Goal: Task Accomplishment & Management: Manage account settings

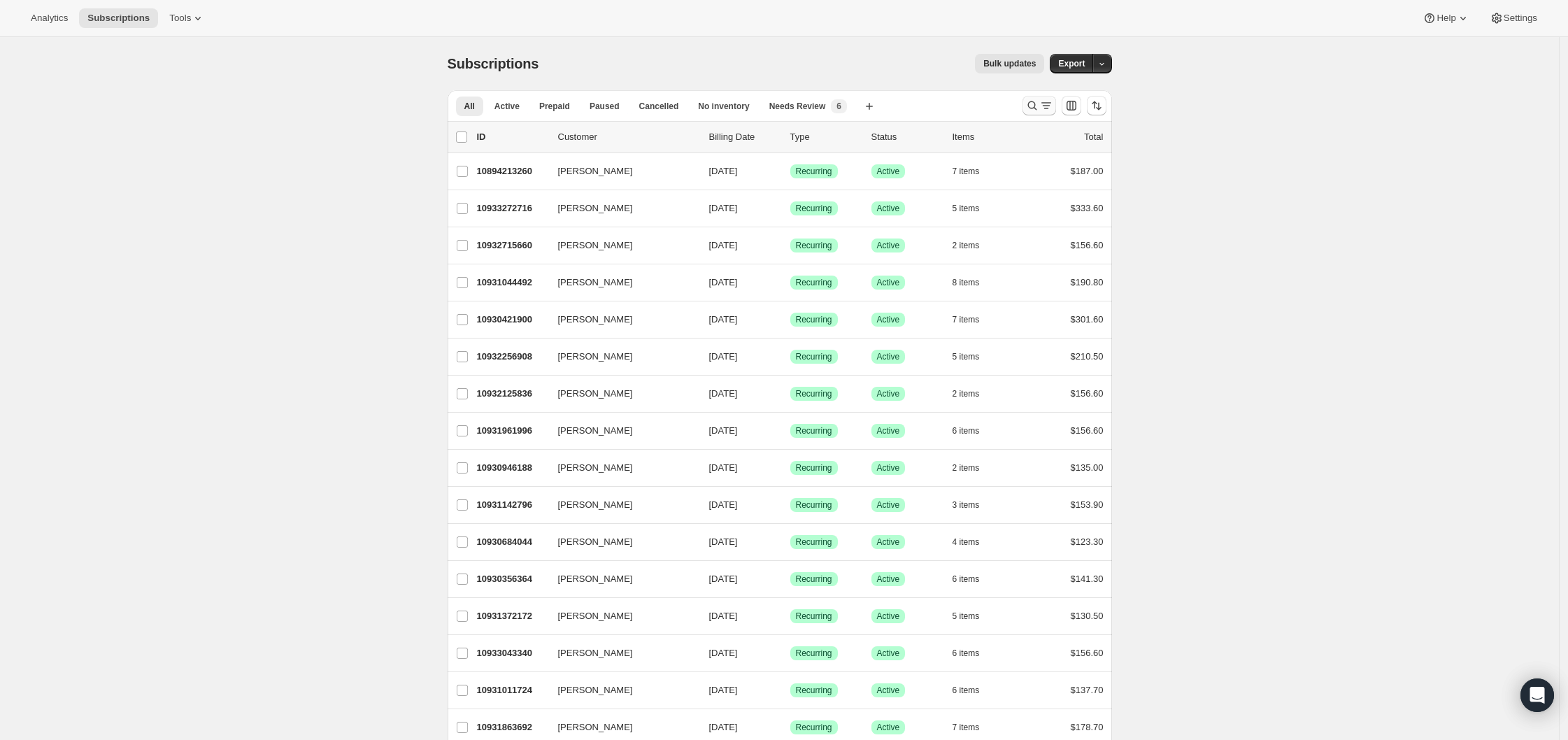
click at [1038, 102] on icon "Search and filter results" at bounding box center [1033, 106] width 14 height 14
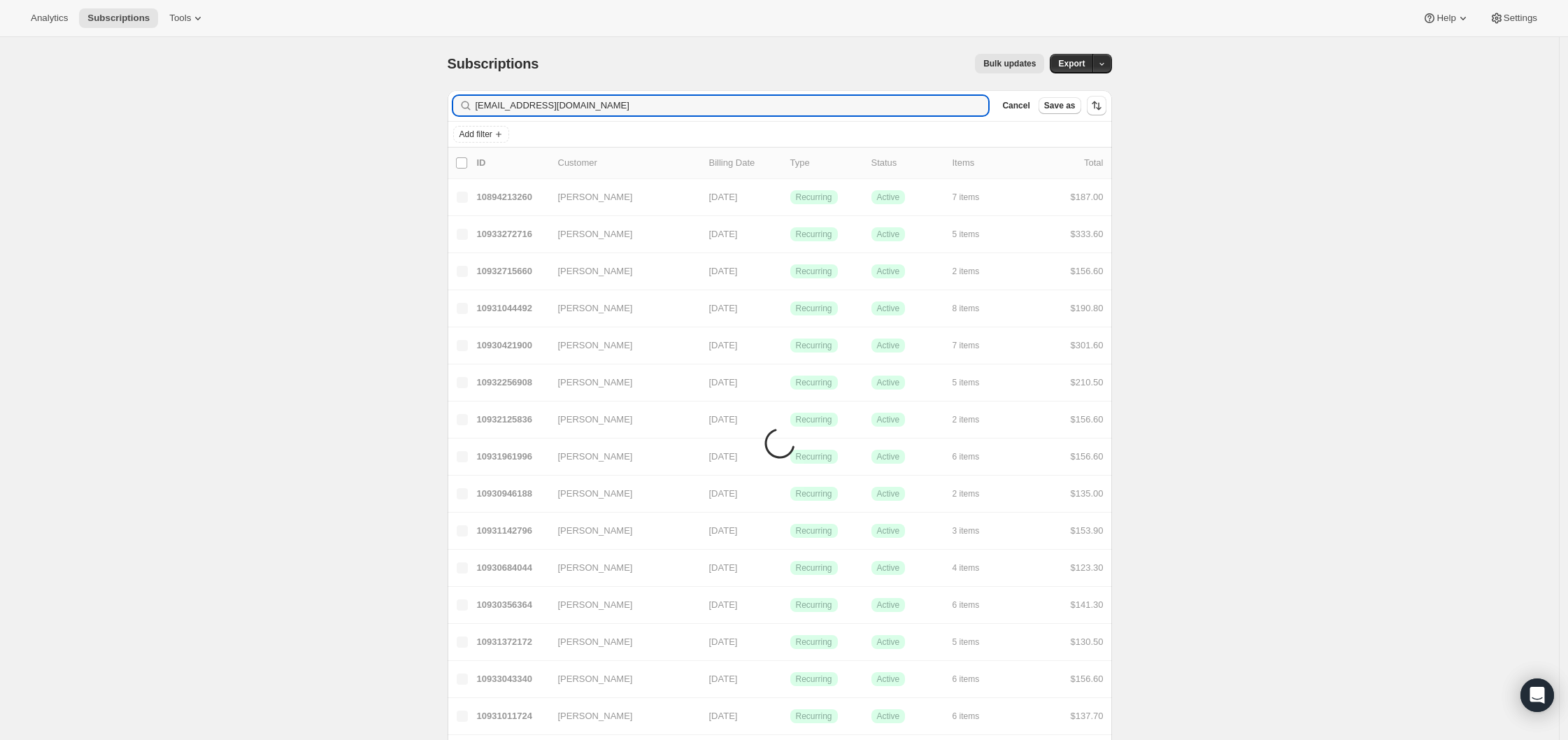
type input "[EMAIL_ADDRESS][DOMAIN_NAME]"
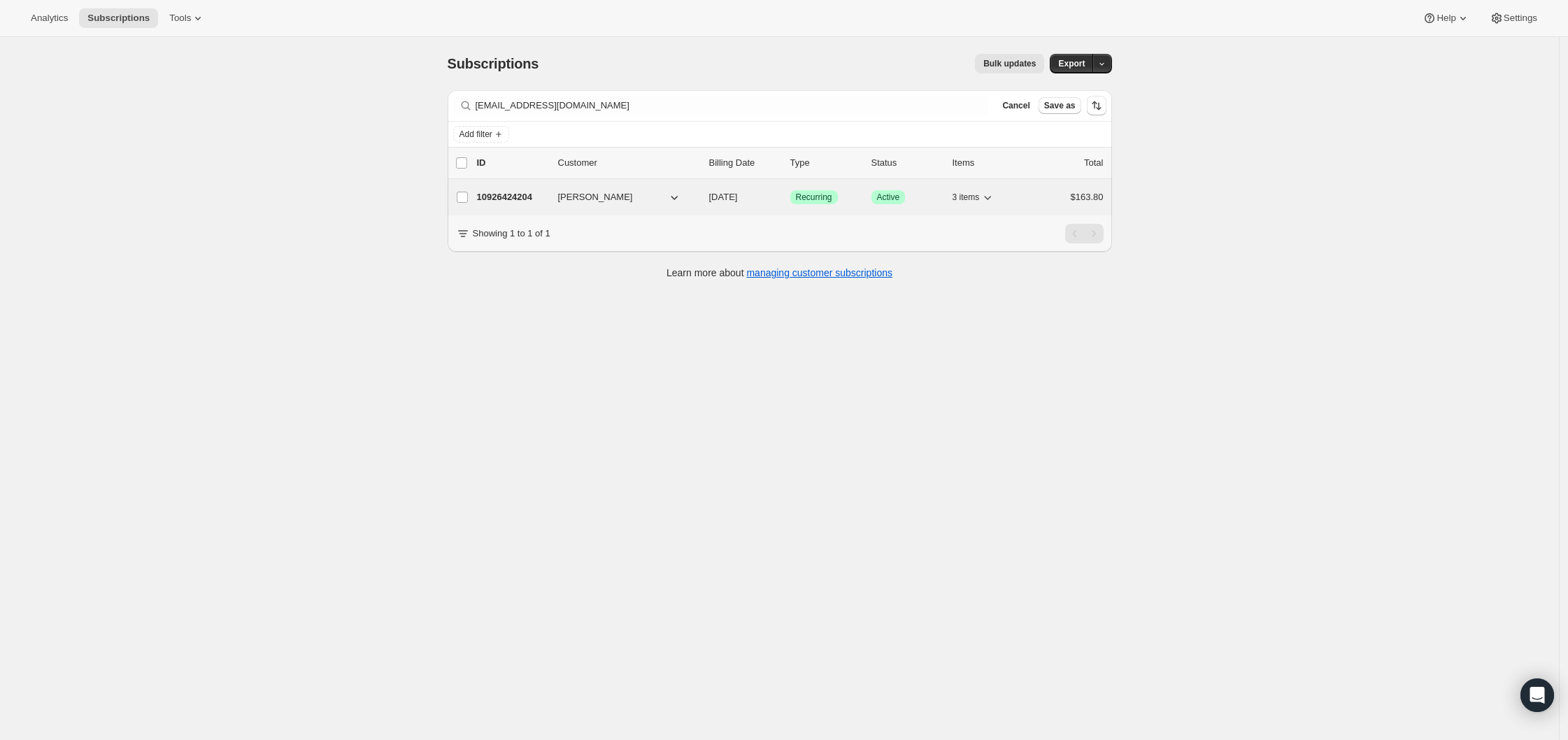
click at [528, 198] on p "10926424204" at bounding box center [512, 198] width 70 height 14
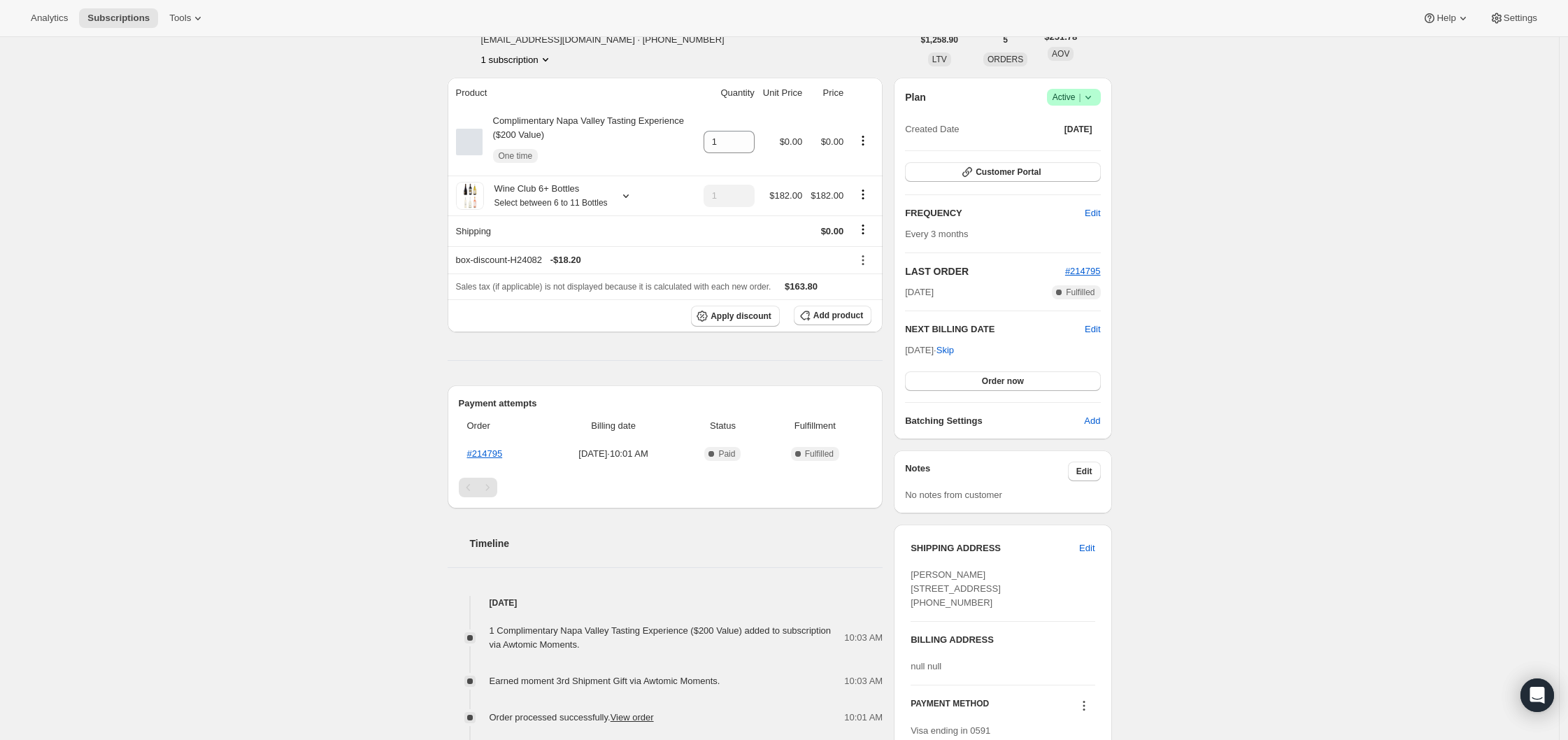
scroll to position [75, 0]
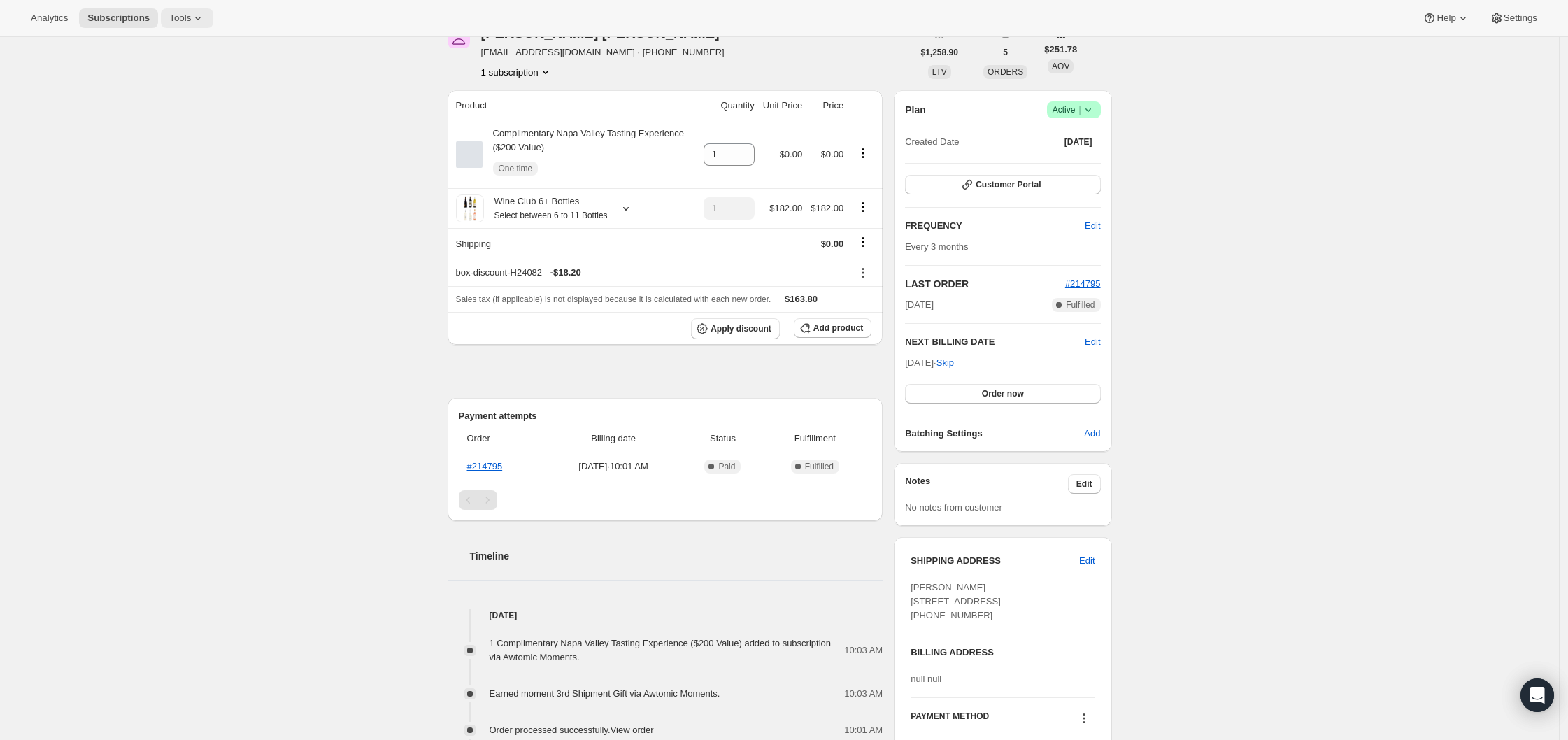
click at [183, 9] on button "Tools" at bounding box center [187, 18] width 53 height 20
click at [410, 107] on div "Subscription #10926424204. This page is ready Subscription #10926424204 Success…" at bounding box center [779, 532] width 1559 height 1142
click at [1527, 6] on div "Analytics Subscriptions Tools Help Settings" at bounding box center [784, 18] width 1568 height 37
click at [1523, 16] on span "Settings" at bounding box center [1520, 18] width 33 height 11
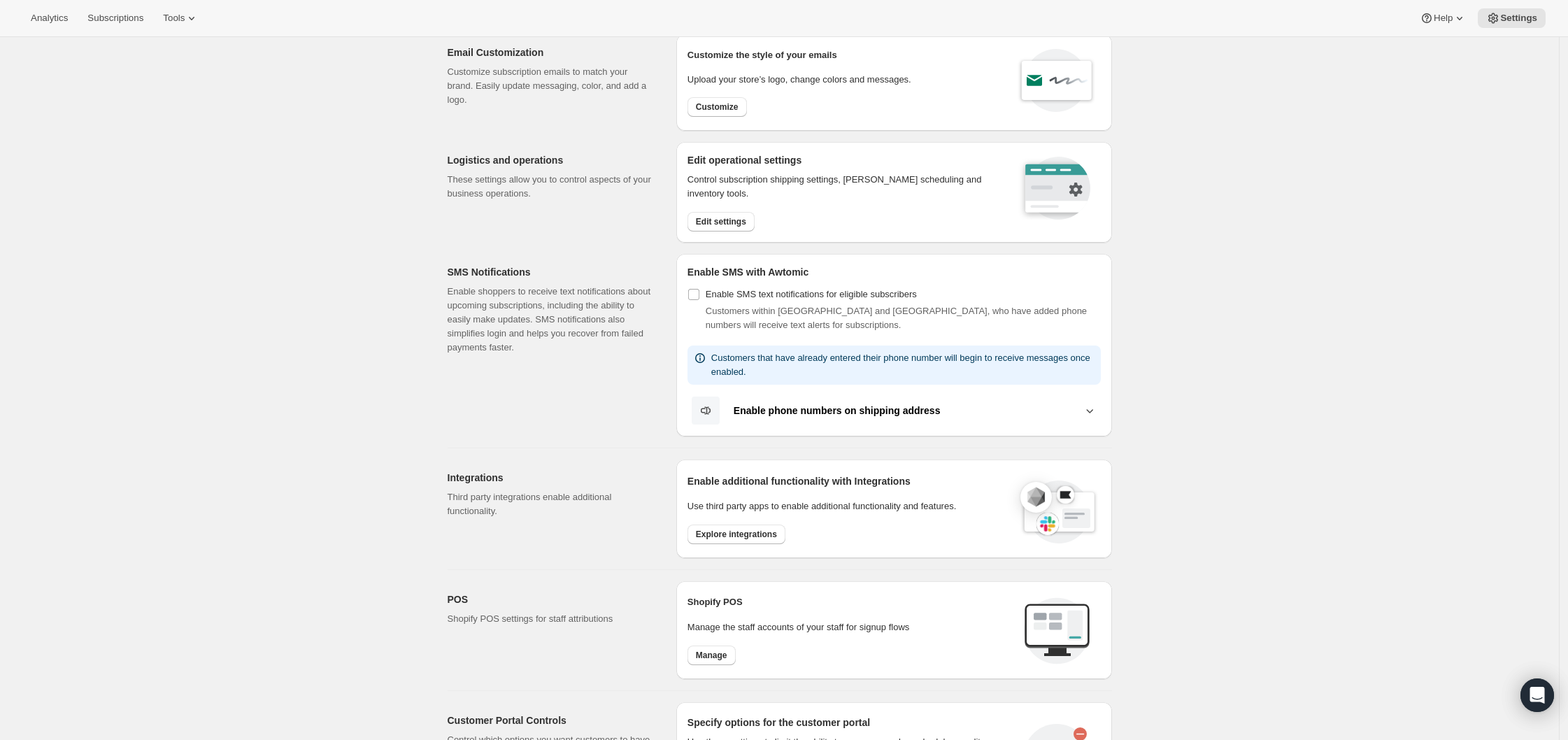
scroll to position [73, 0]
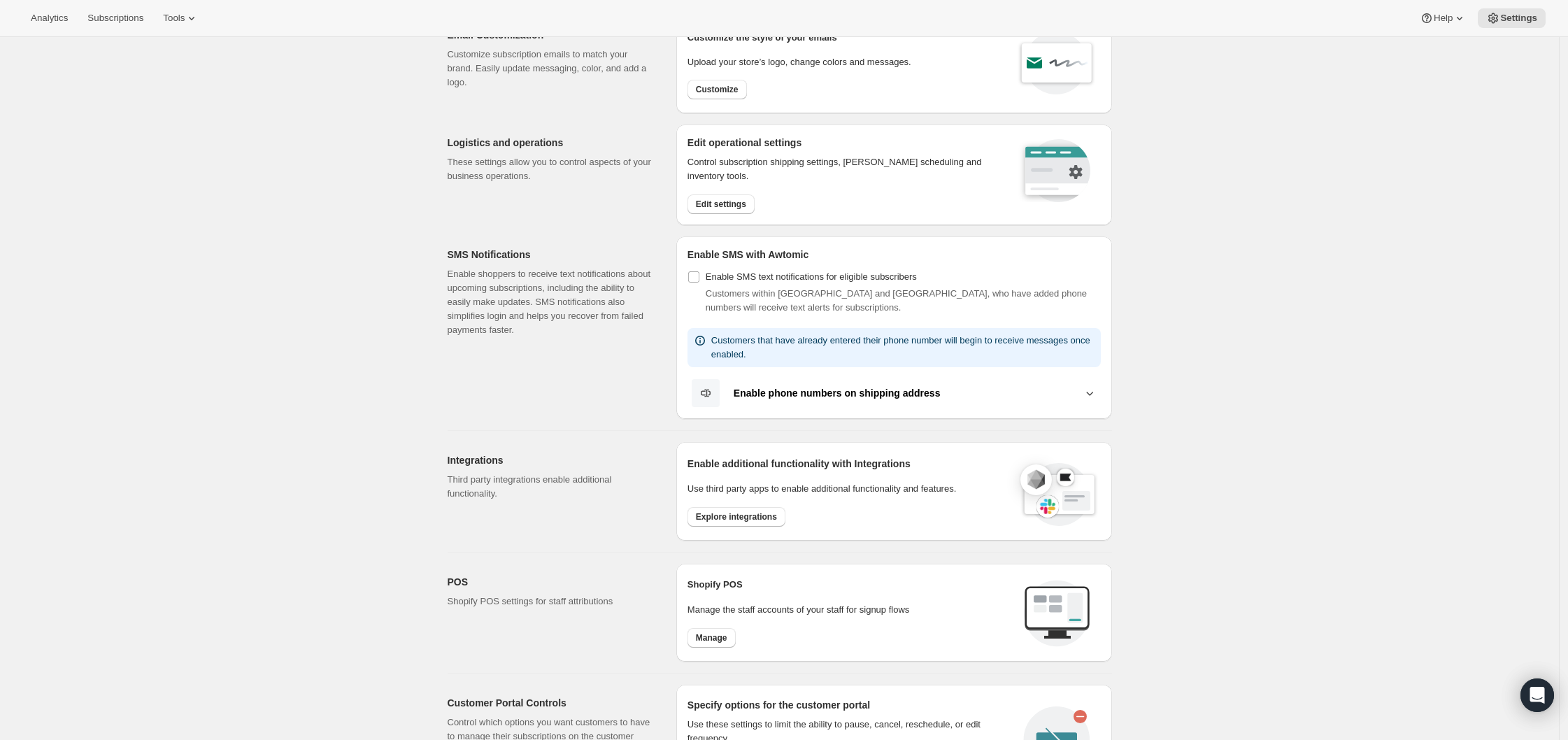
click at [1087, 393] on icon at bounding box center [1089, 393] width 14 height 14
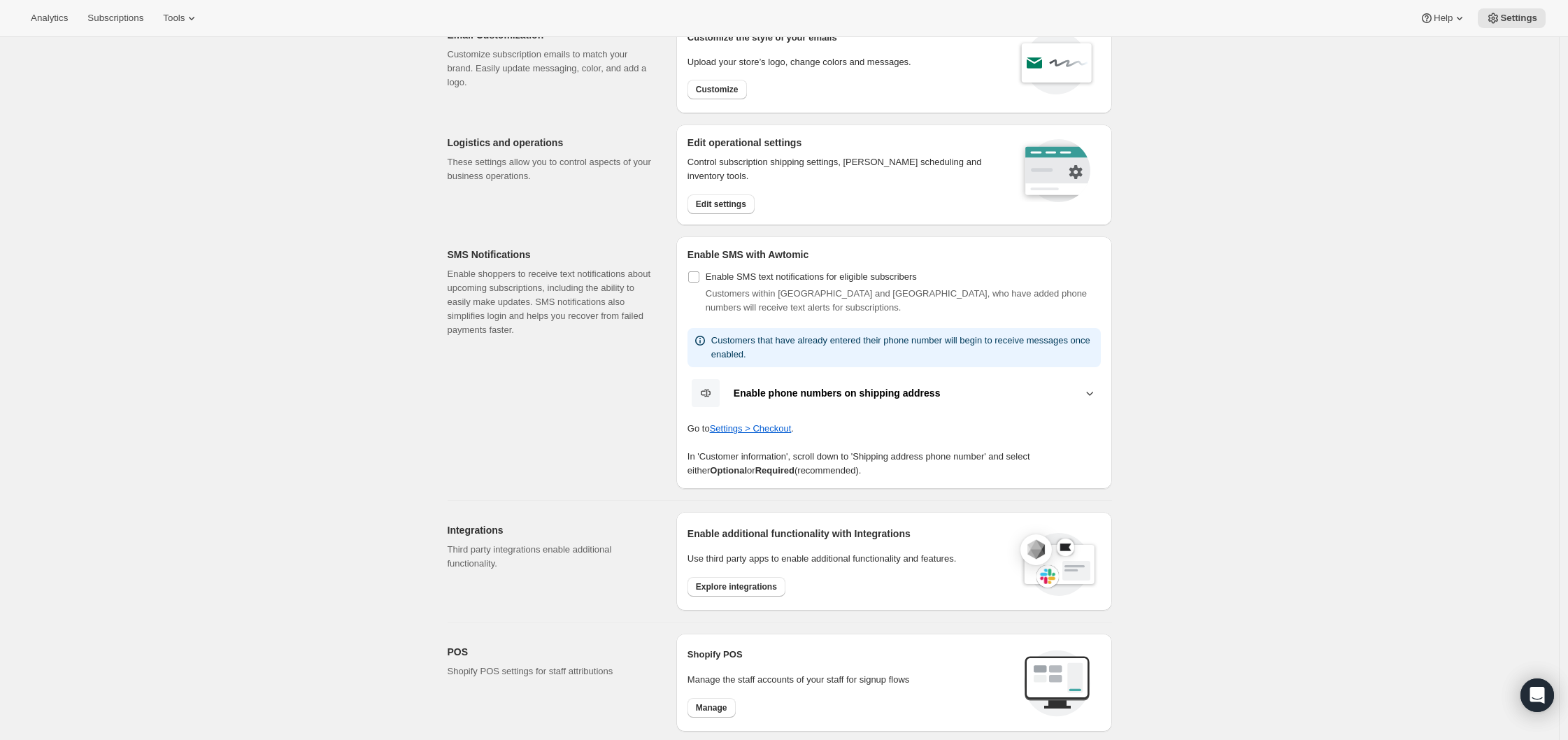
click at [864, 388] on b "Enable phone numbers on shipping address" at bounding box center [837, 393] width 207 height 11
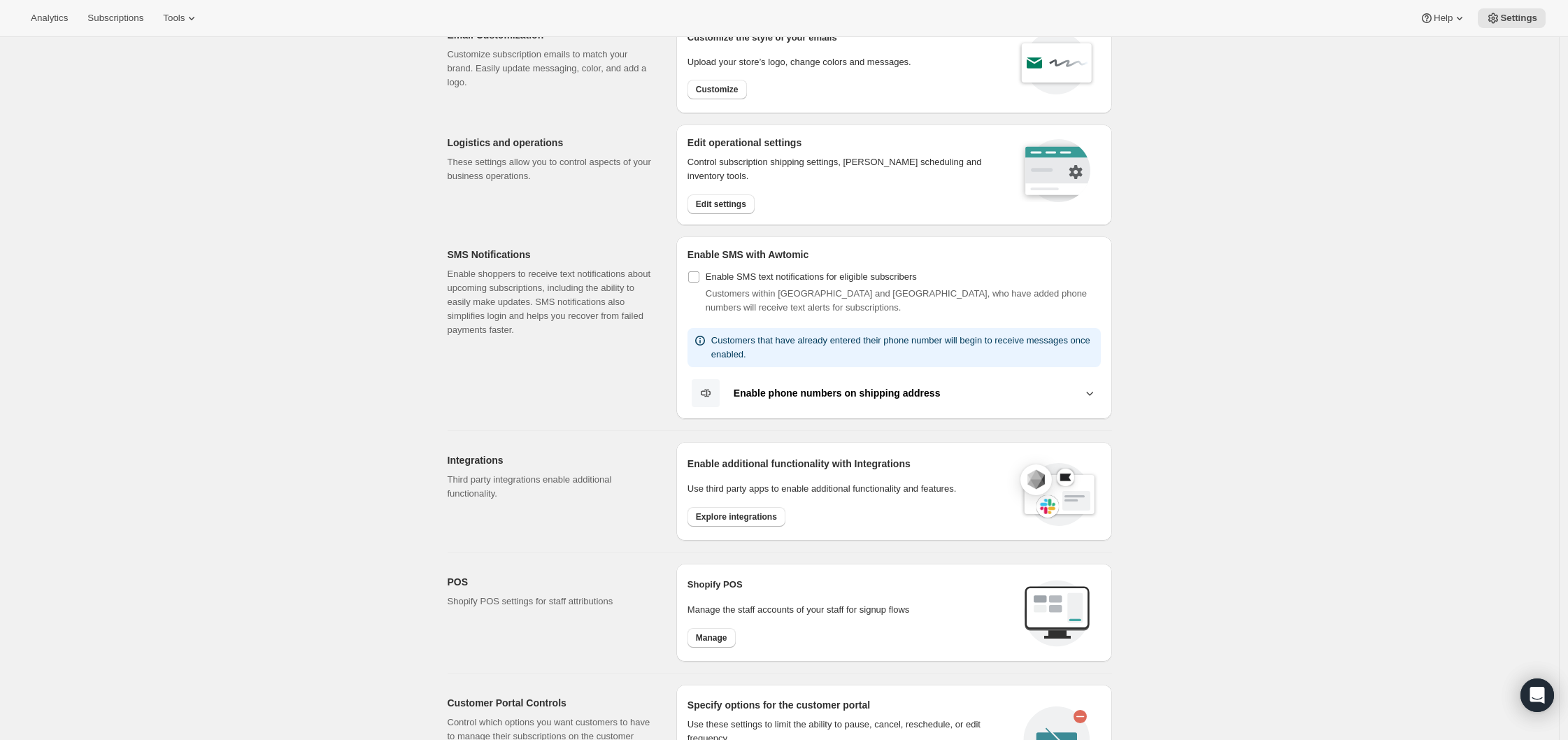
click at [864, 388] on b "Enable phone numbers on shipping address" at bounding box center [837, 393] width 207 height 11
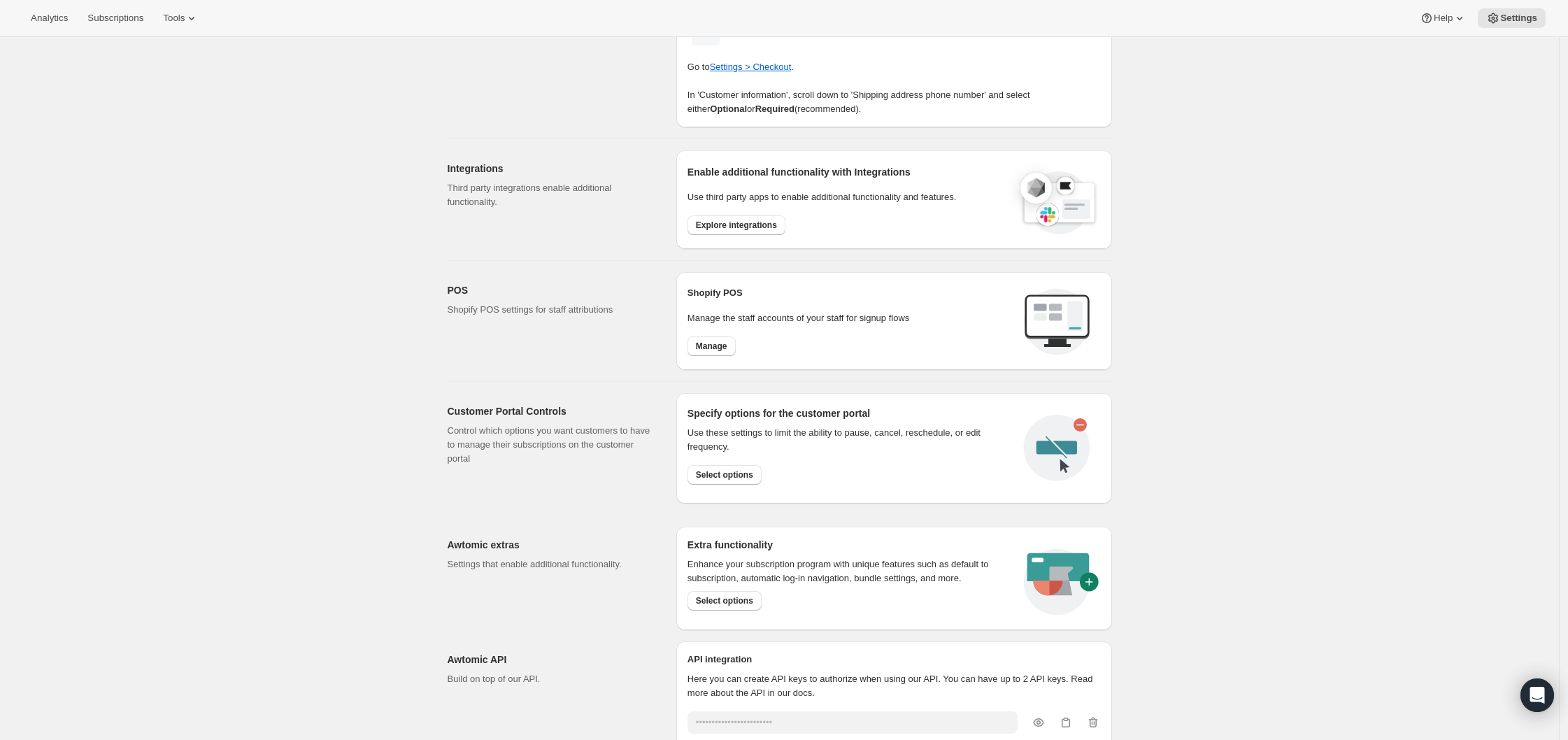
scroll to position [0, 0]
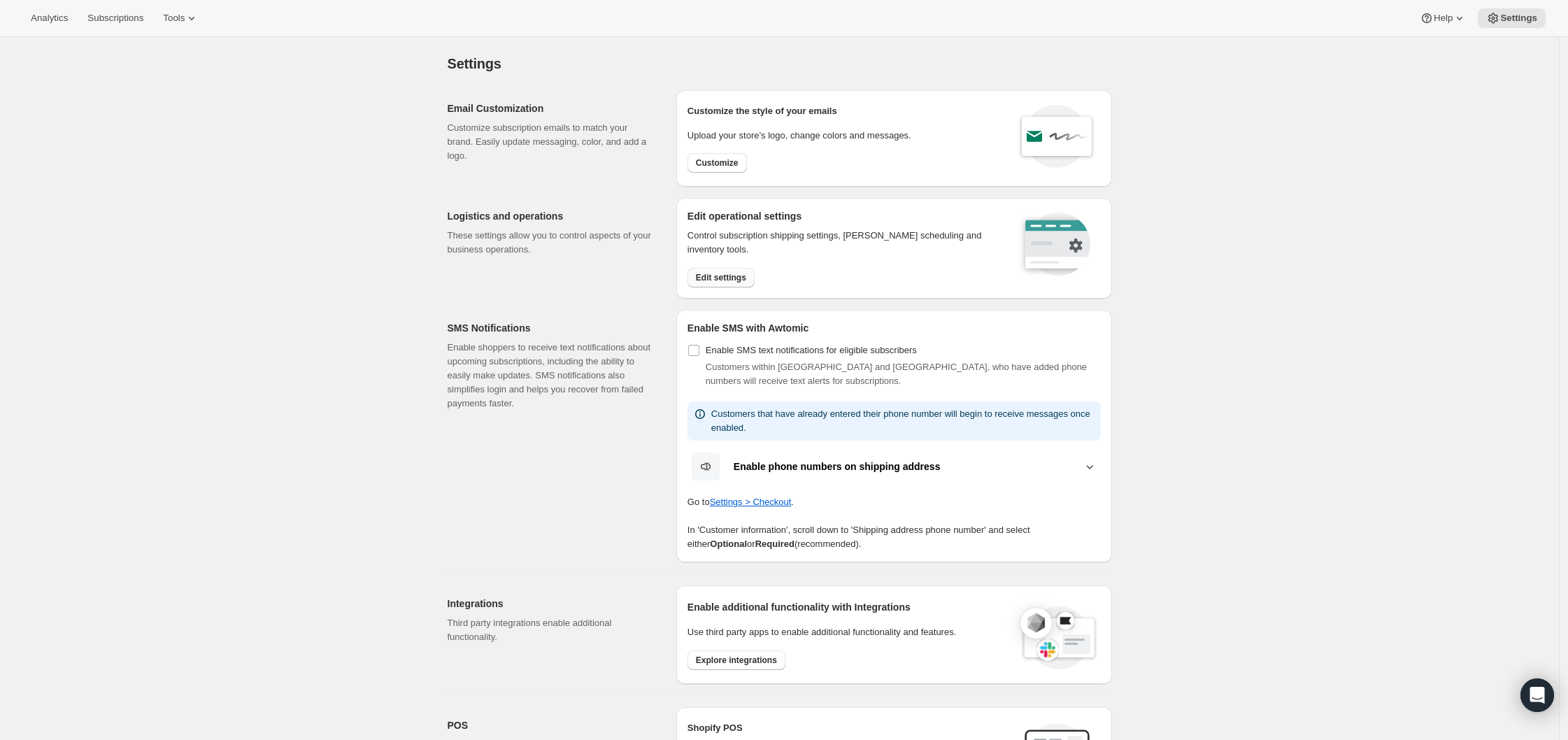
click at [737, 281] on span "Edit settings" at bounding box center [721, 278] width 50 height 11
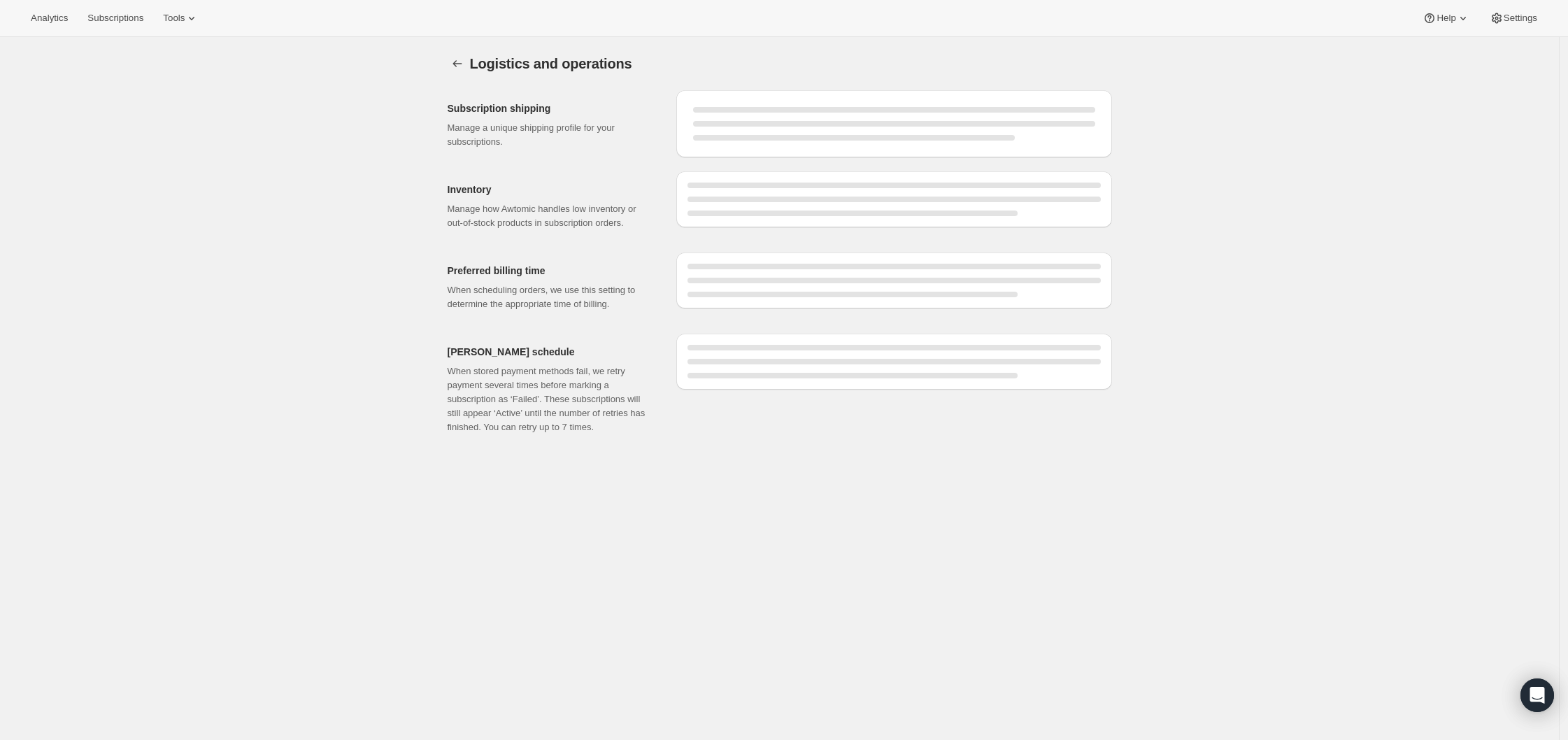
select select "11:00"
select select "DAY"
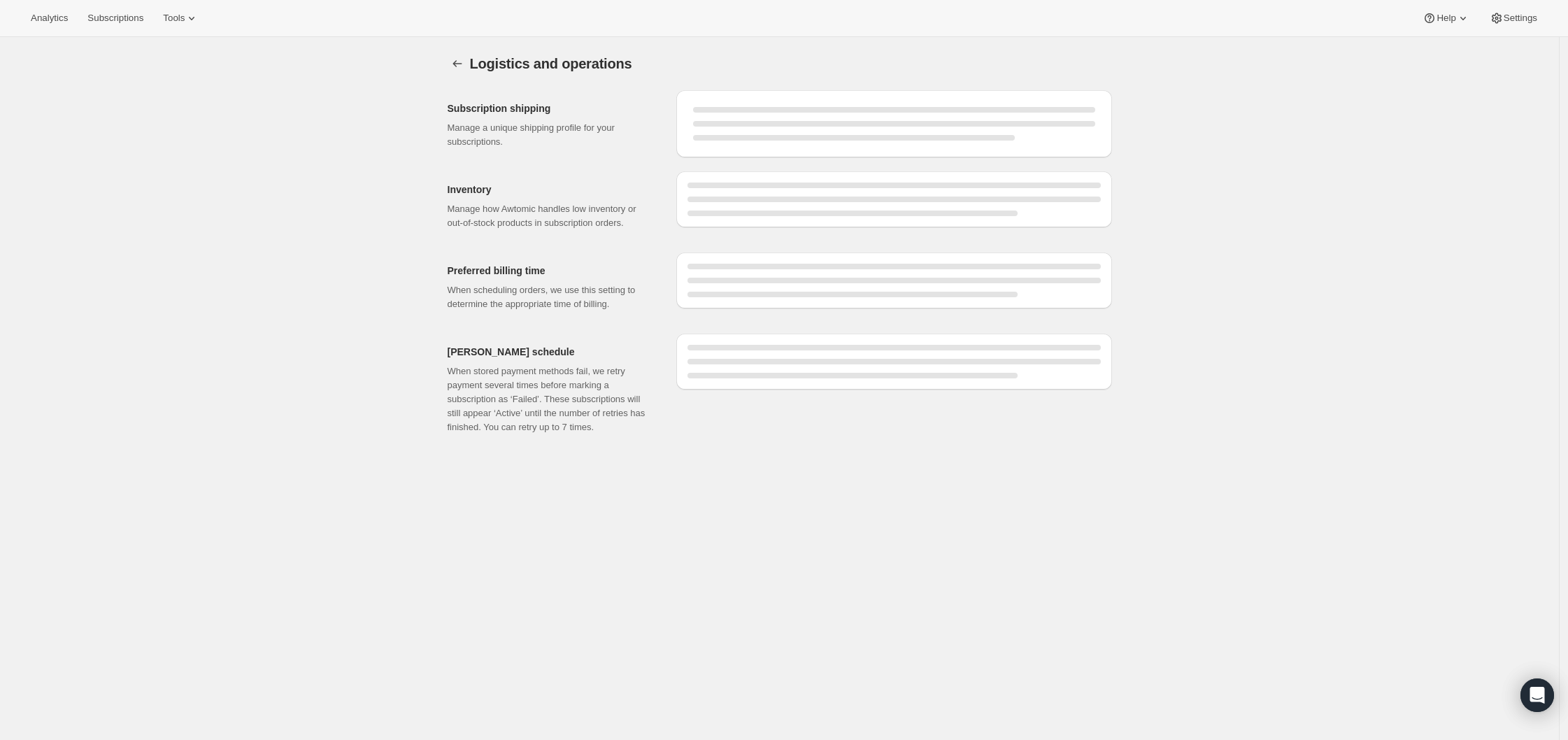
select select "DAY"
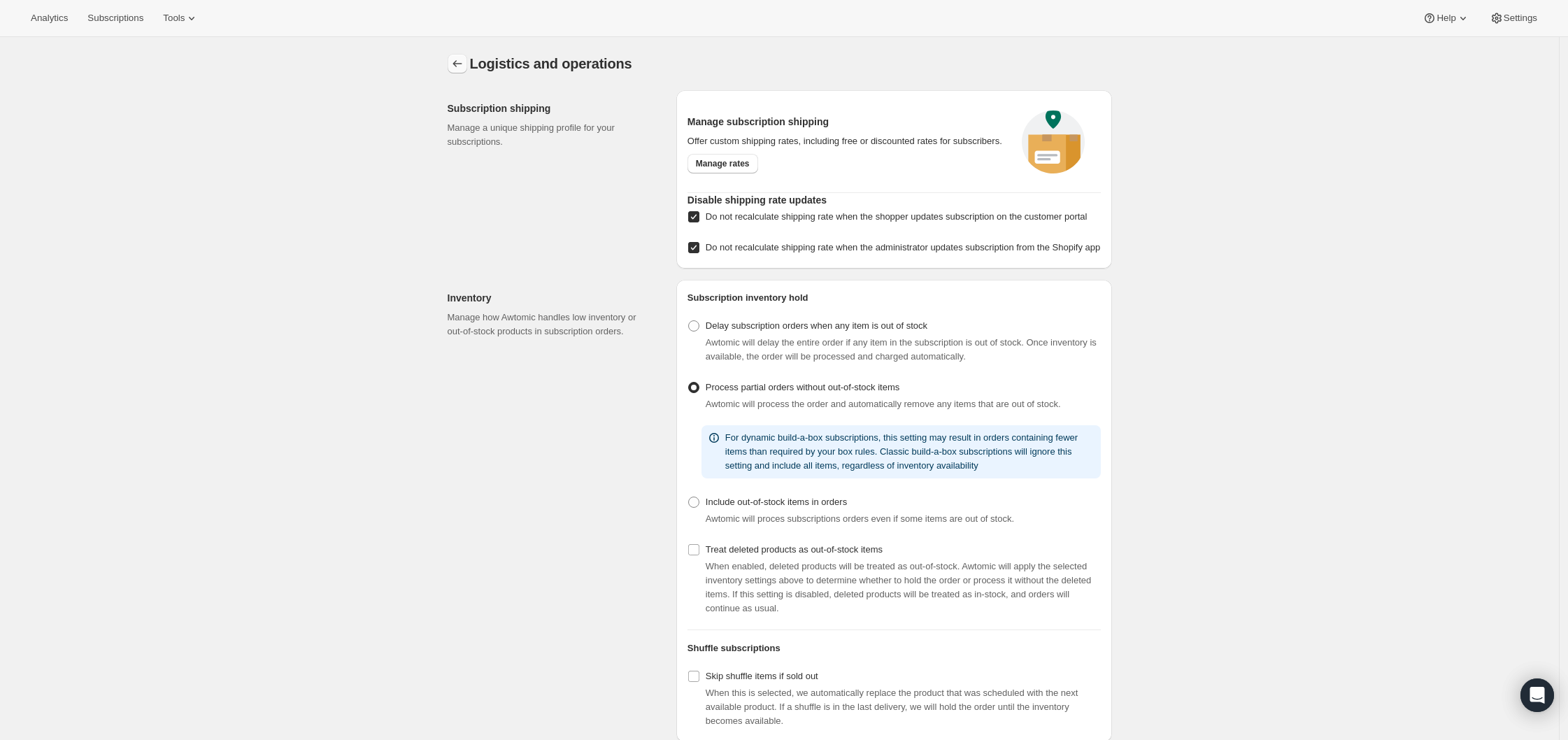
click at [457, 57] on icon "Settings" at bounding box center [457, 64] width 14 height 14
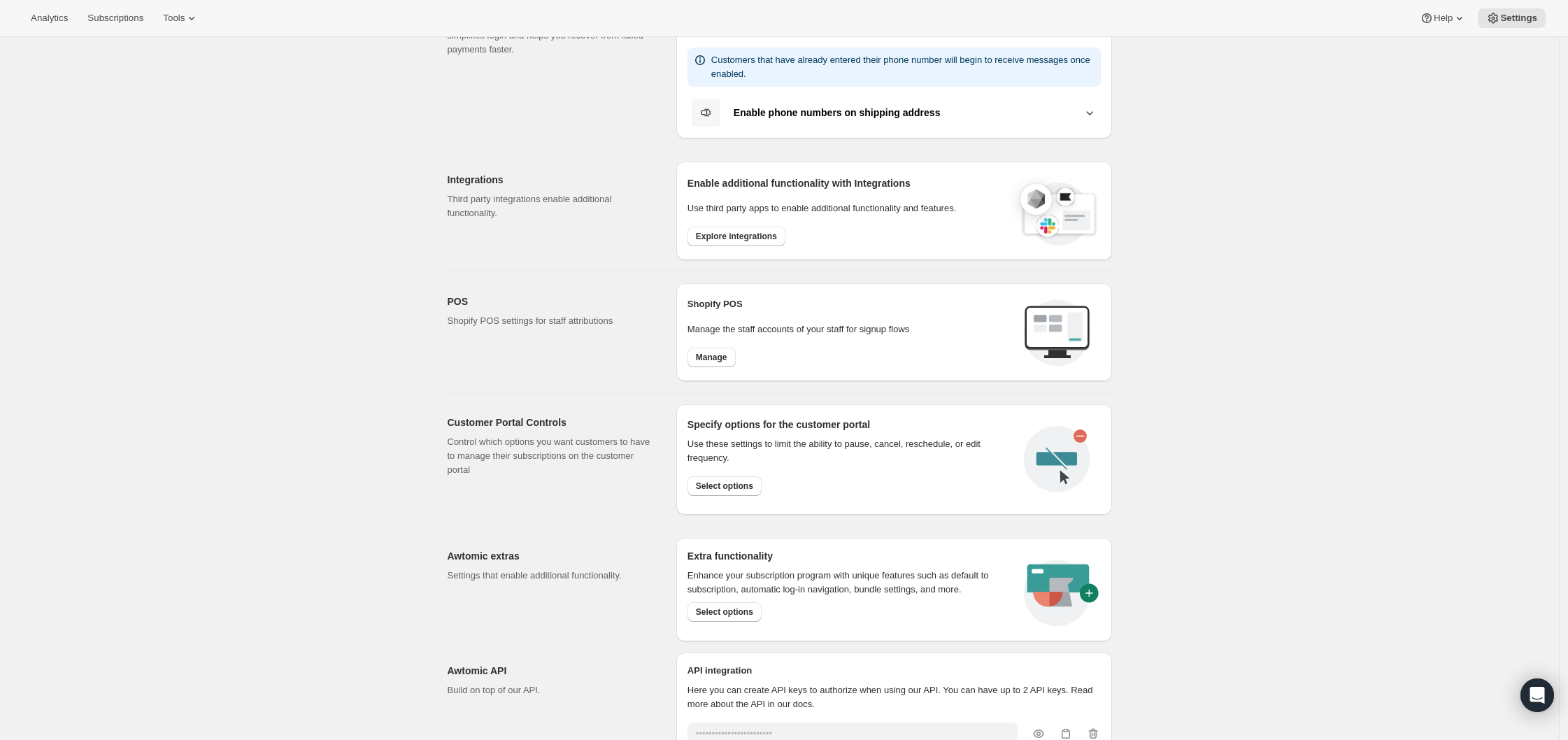
scroll to position [441, 0]
